Goal: Information Seeking & Learning: Learn about a topic

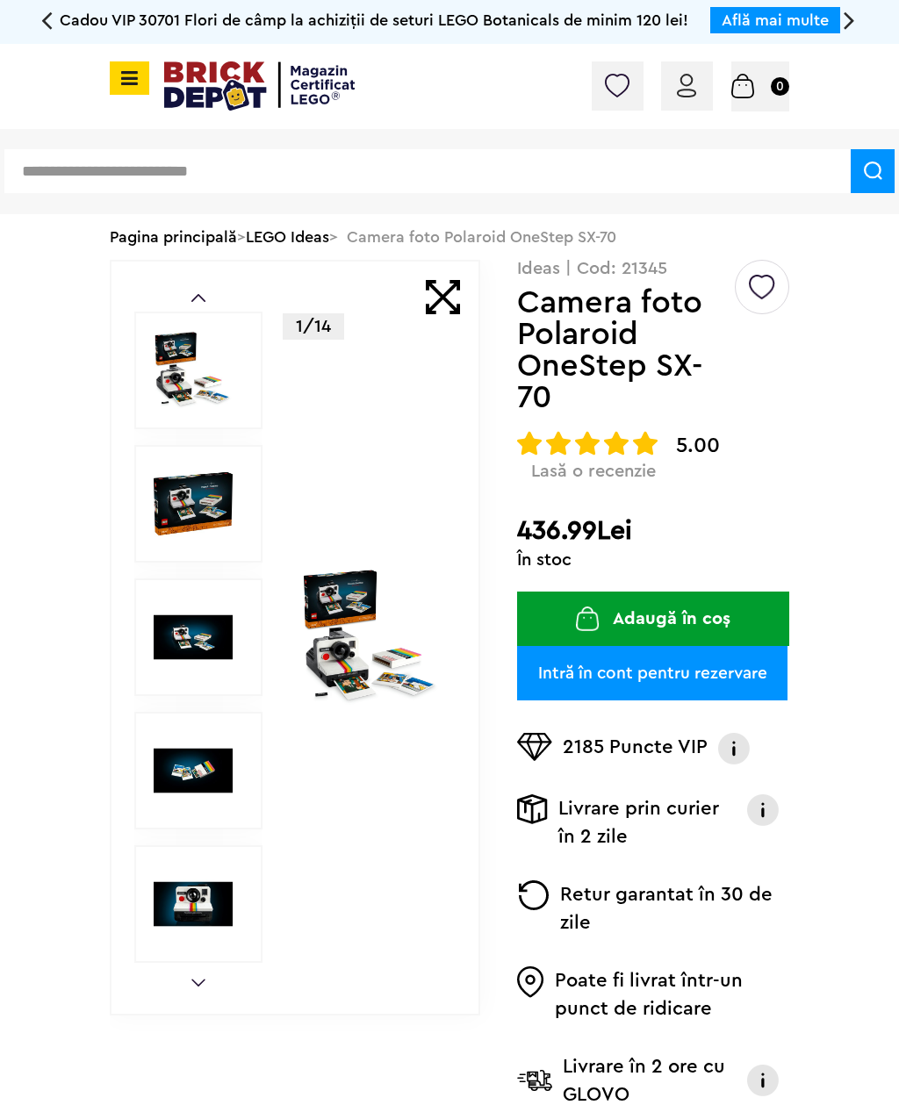
click at [341, 641] on img at bounding box center [371, 638] width 140 height 140
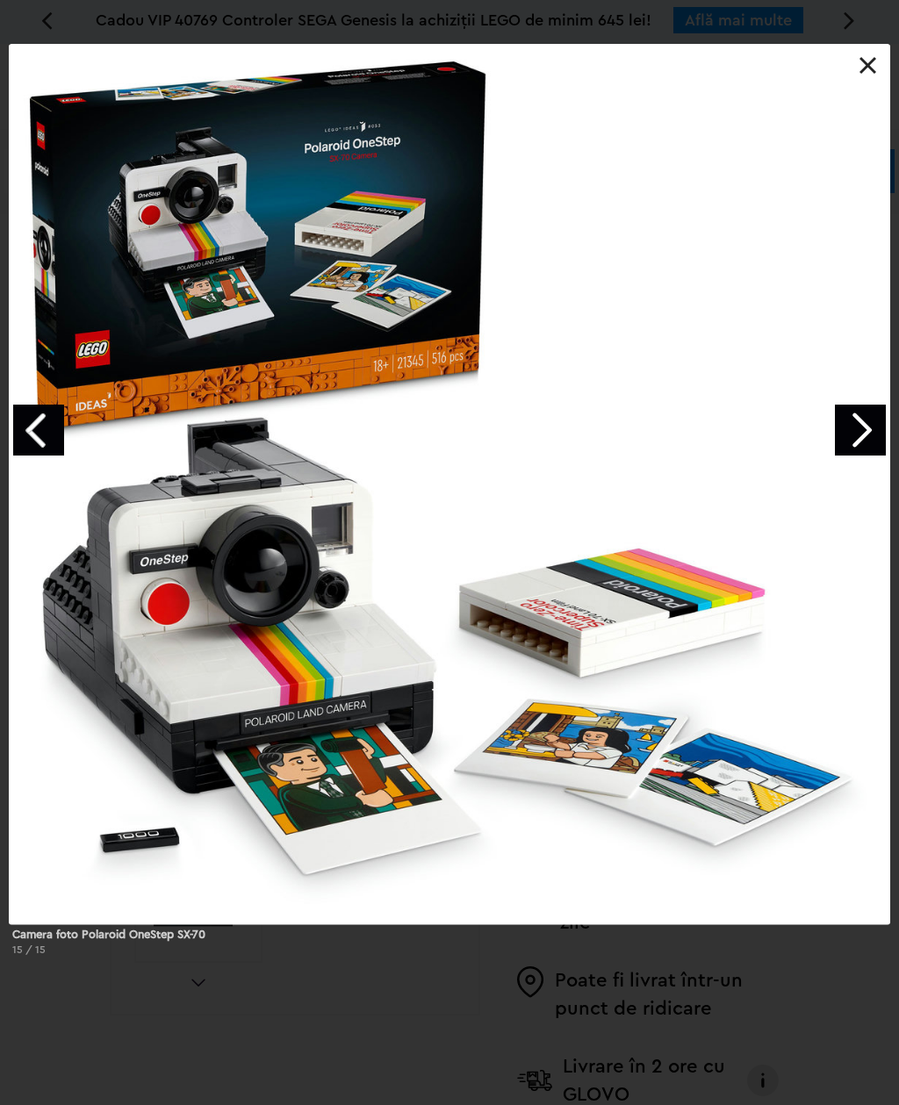
click at [850, 430] on link "Next image" at bounding box center [860, 430] width 51 height 51
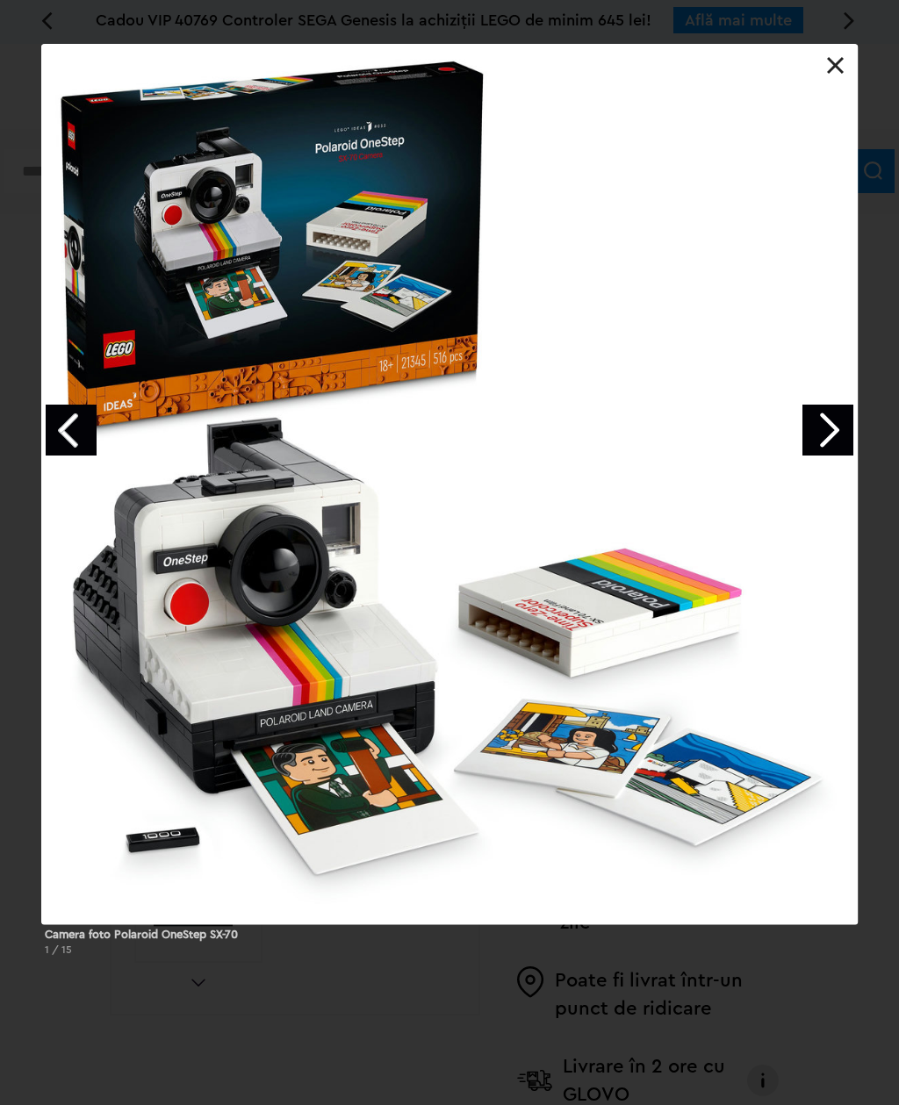
click at [814, 437] on link "Next image" at bounding box center [827, 430] width 51 height 51
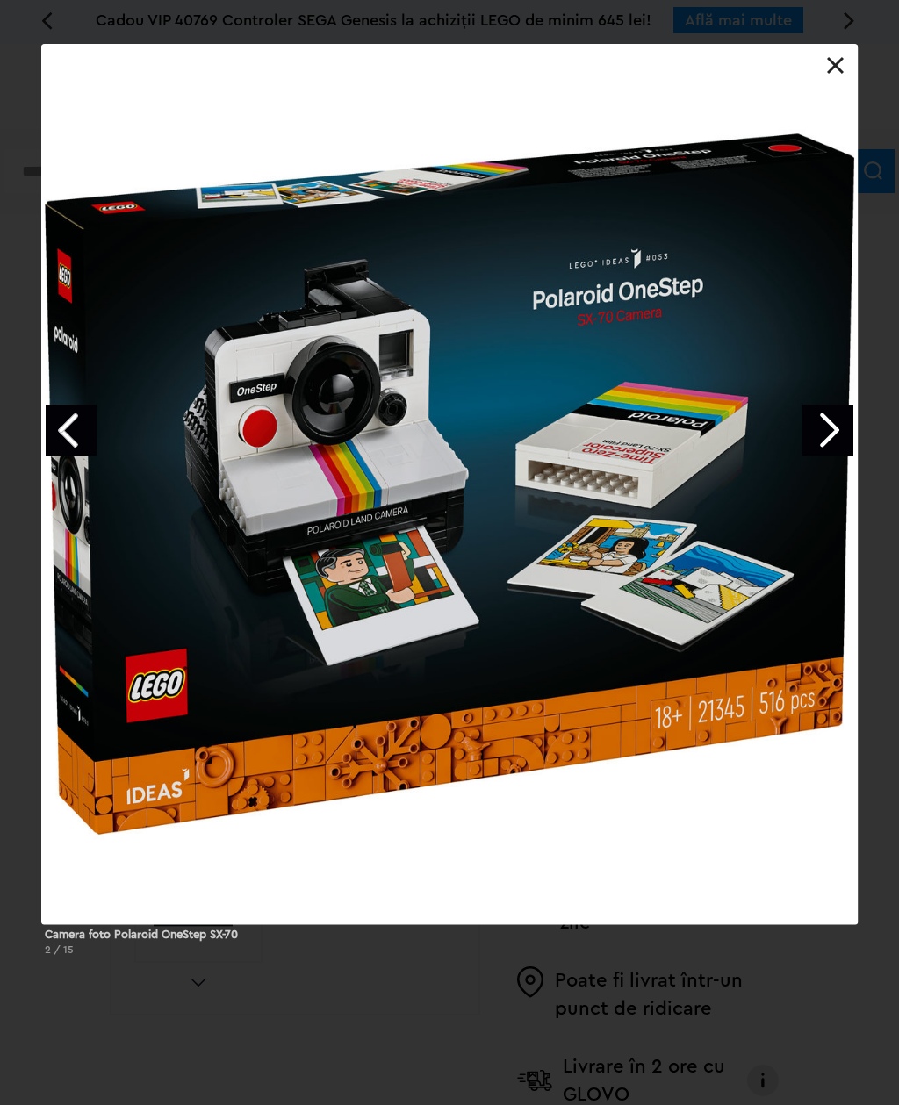
click at [817, 434] on link "Next image" at bounding box center [827, 430] width 51 height 51
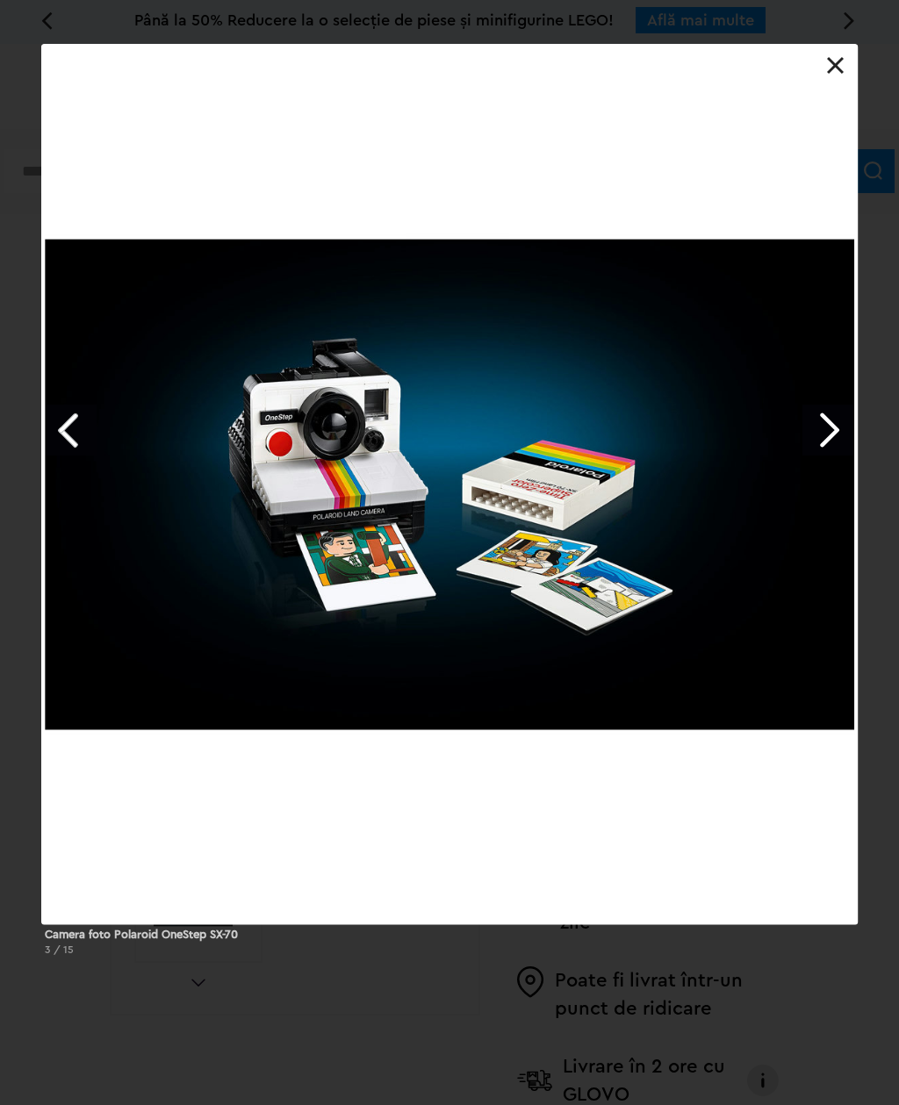
click at [837, 75] on div at bounding box center [449, 484] width 816 height 880
click at [844, 72] on div at bounding box center [449, 484] width 816 height 880
click at [842, 70] on link at bounding box center [836, 66] width 18 height 18
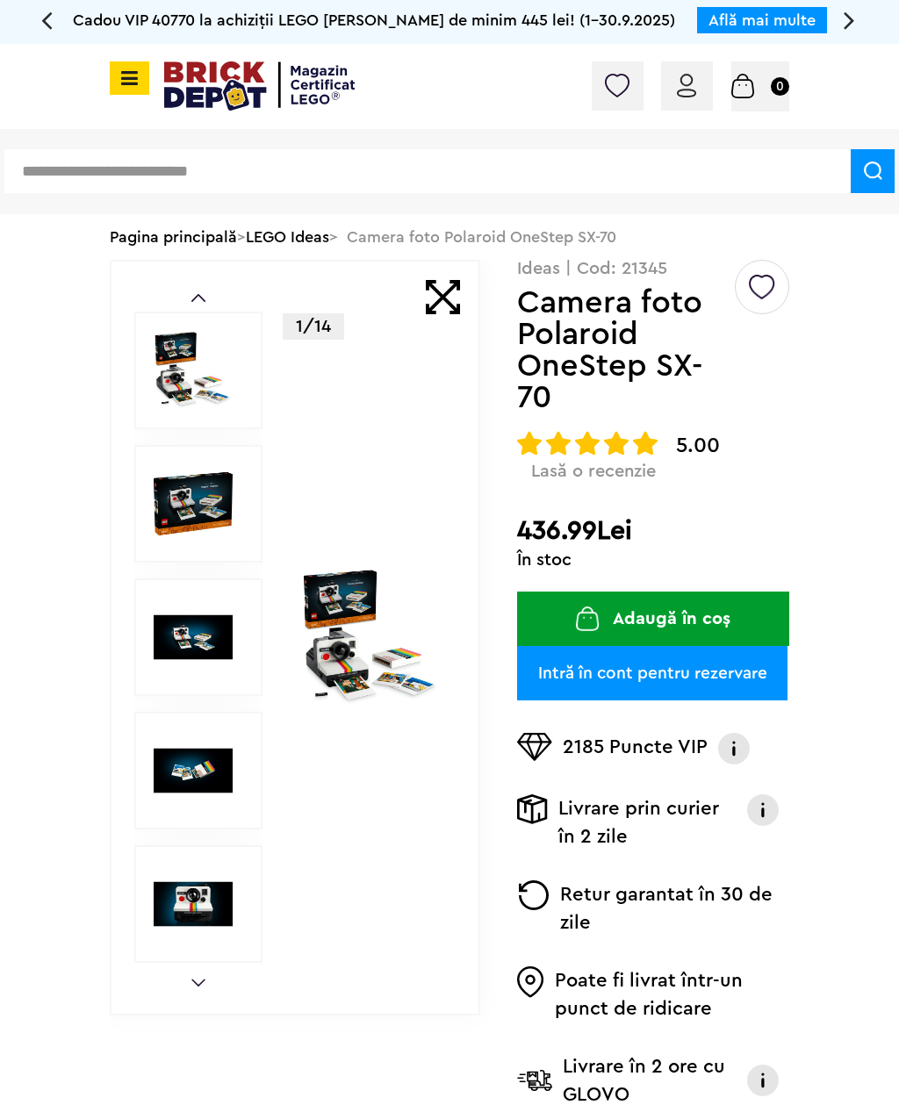
click at [49, 10] on icon at bounding box center [46, 19] width 11 height 31
click at [47, 28] on icon at bounding box center [46, 19] width 11 height 31
click at [42, 18] on icon at bounding box center [46, 19] width 11 height 31
click at [48, 26] on icon at bounding box center [46, 19] width 11 height 31
click at [50, 15] on icon at bounding box center [46, 19] width 11 height 31
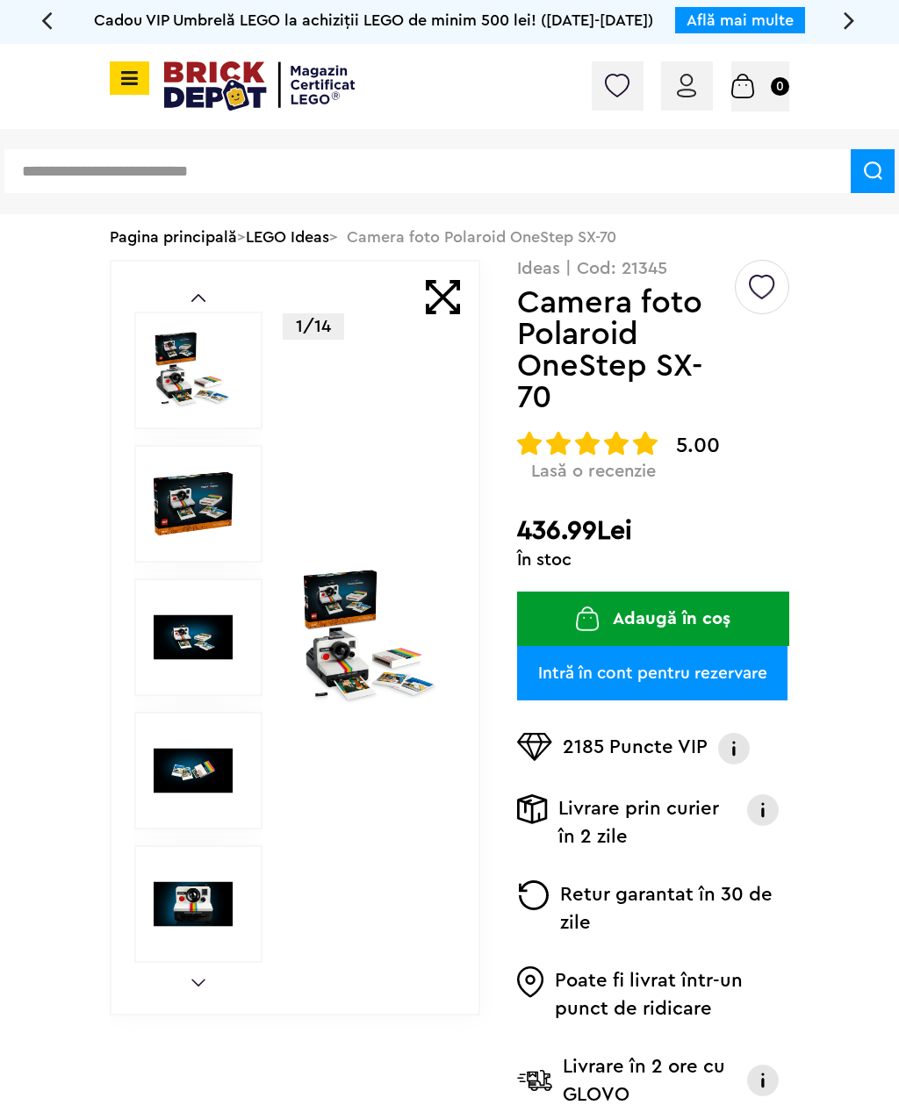
click at [50, 17] on icon at bounding box center [46, 19] width 11 height 31
click at [50, 13] on icon at bounding box center [46, 19] width 11 height 31
click at [45, 16] on icon at bounding box center [46, 19] width 11 height 31
click at [47, 13] on icon at bounding box center [46, 19] width 11 height 31
